Goal: Task Accomplishment & Management: Complete application form

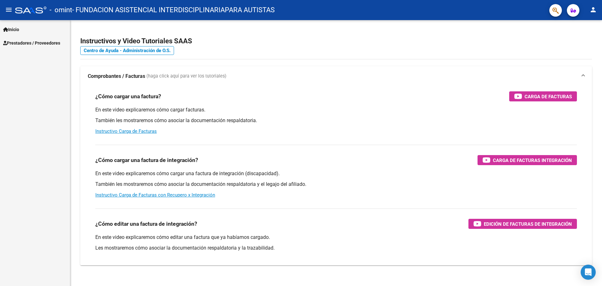
click at [596, 8] on mat-icon "person" at bounding box center [594, 10] width 8 height 8
click at [580, 42] on button "exit_to_app Salir" at bounding box center [580, 41] width 38 height 15
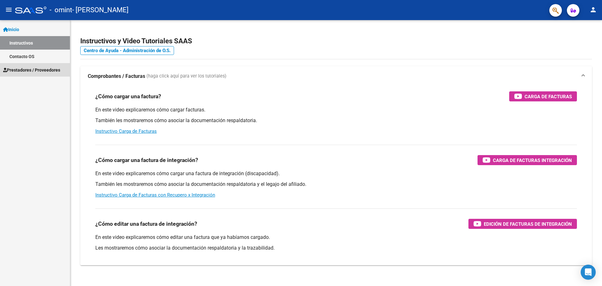
click at [43, 70] on span "Prestadores / Proveedores" at bounding box center [31, 69] width 57 height 7
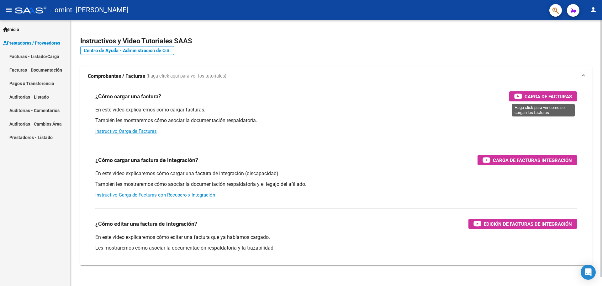
click at [549, 95] on span "Carga de Facturas" at bounding box center [548, 97] width 47 height 8
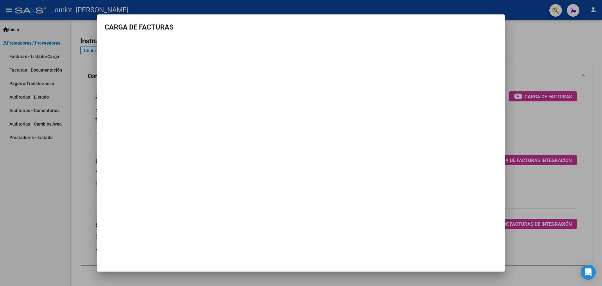
drag, startPoint x: 418, startPoint y: 242, endPoint x: 385, endPoint y: 243, distance: 32.9
click at [418, 242] on mat-dialog-container "CARGA DE FACTURAS" at bounding box center [301, 142] width 408 height 257
click at [333, 283] on div at bounding box center [301, 143] width 602 height 286
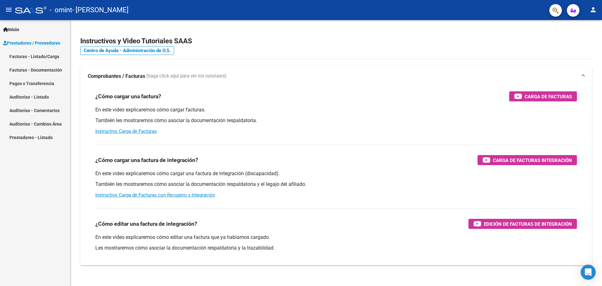
click at [31, 58] on link "Facturas - Listado/Carga" at bounding box center [35, 56] width 70 height 13
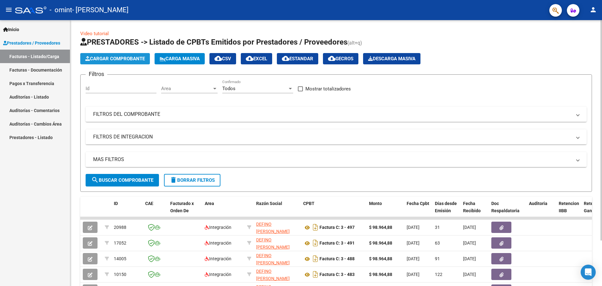
click at [107, 59] on span "Cargar Comprobante" at bounding box center [115, 59] width 60 height 6
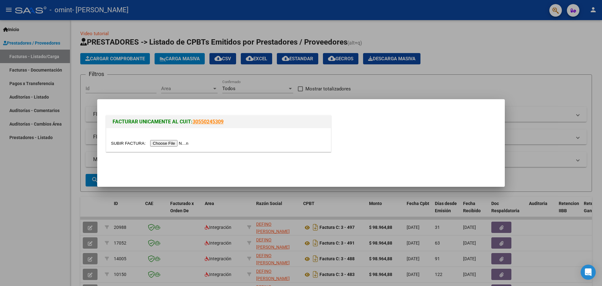
click at [160, 143] on input "file" at bounding box center [150, 143] width 79 height 7
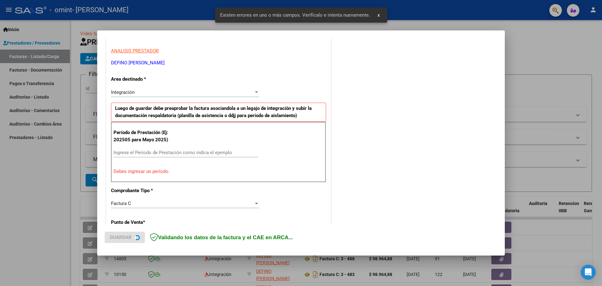
scroll to position [114, 0]
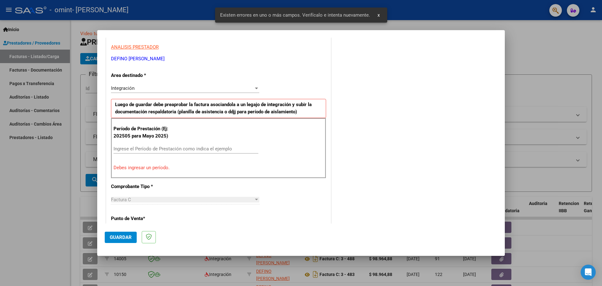
click at [148, 146] on input "Ingrese el Período de Prestación como indica el ejemplo" at bounding box center [186, 149] width 145 height 6
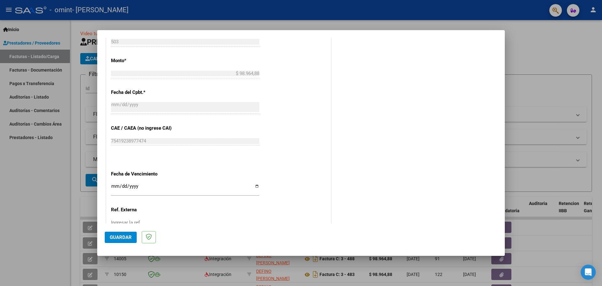
scroll to position [366, 0]
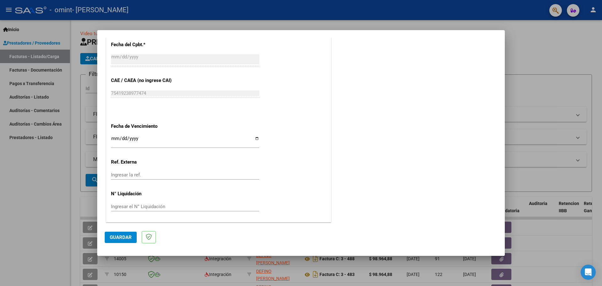
type input "202509"
click at [253, 136] on input "Ingresar la fecha" at bounding box center [185, 141] width 148 height 10
type input "2025-10-19"
click at [124, 239] on span "Guardar" at bounding box center [121, 237] width 22 height 6
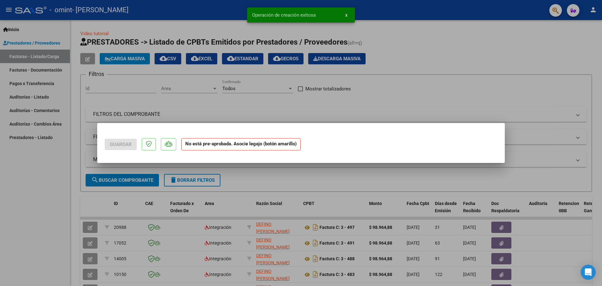
scroll to position [0, 0]
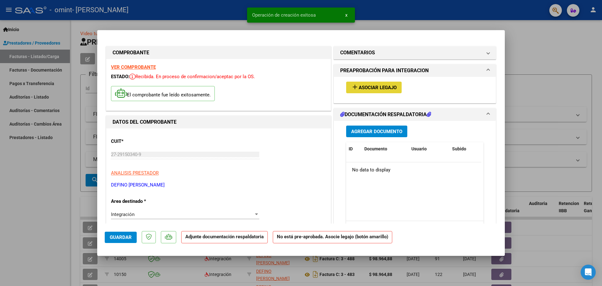
click at [371, 85] on span "Asociar Legajo" at bounding box center [378, 88] width 38 height 6
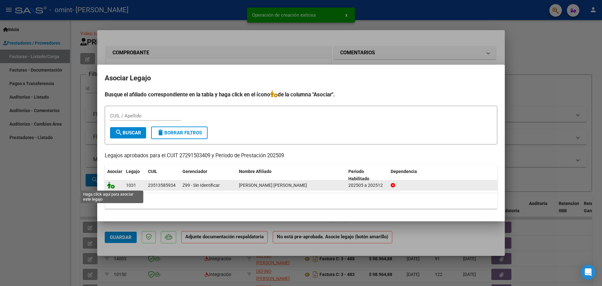
click at [110, 187] on icon at bounding box center [111, 185] width 8 height 7
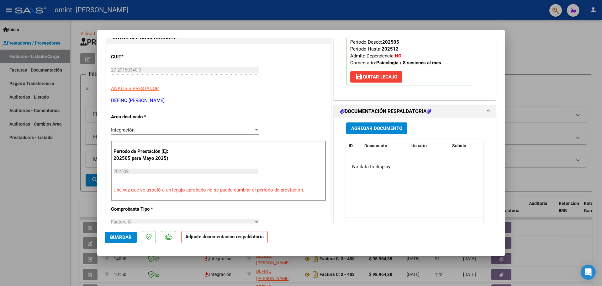
scroll to position [125, 0]
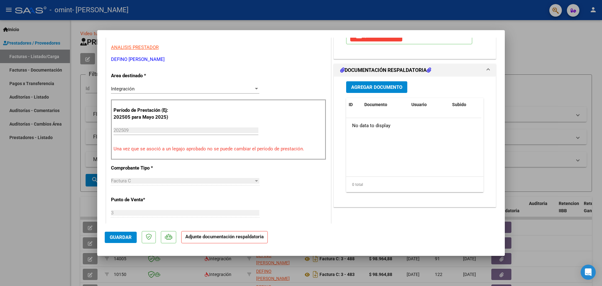
click at [386, 86] on span "Agregar Documento" at bounding box center [376, 87] width 51 height 6
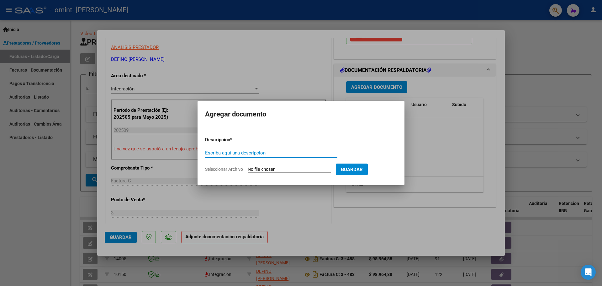
click at [234, 152] on input "Escriba aquí una descripcion" at bounding box center [271, 153] width 132 height 6
type input "asistencia"
click at [261, 169] on input "Seleccionar Archivo" at bounding box center [289, 170] width 83 height 6
type input "C:\fakepath\PLANILLA DE ASISTENCIA CATALINA.pdf"
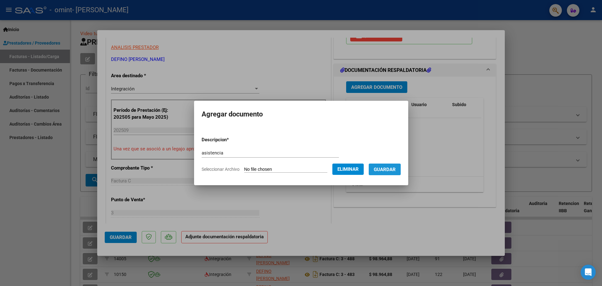
click at [386, 169] on span "Guardar" at bounding box center [385, 170] width 22 height 6
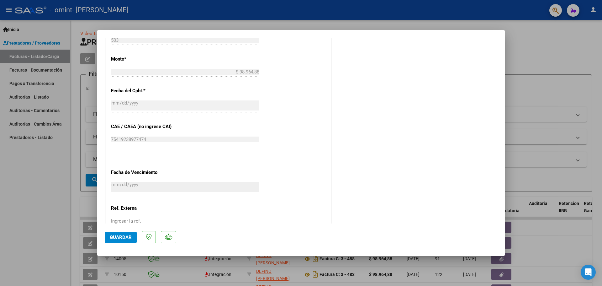
scroll to position [376, 0]
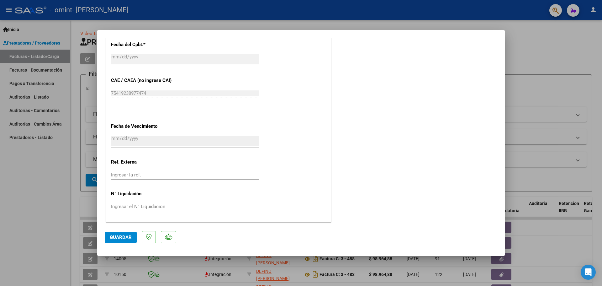
click at [126, 237] on span "Guardar" at bounding box center [121, 237] width 22 height 6
click at [346, 14] on span "x" at bounding box center [346, 15] width 2 height 6
drag, startPoint x: 350, startPoint y: 13, endPoint x: 208, endPoint y: 40, distance: 145.1
click at [350, 13] on div at bounding box center [301, 143] width 602 height 286
type input "$ 0,00"
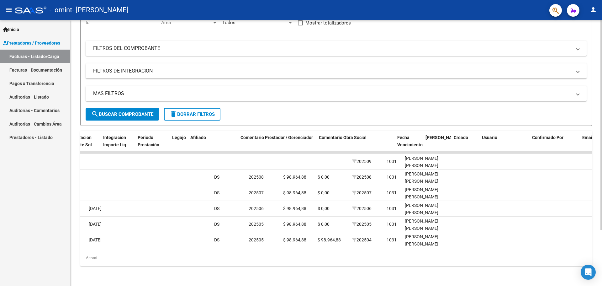
scroll to position [0, 0]
